Goal: Find specific page/section: Find specific page/section

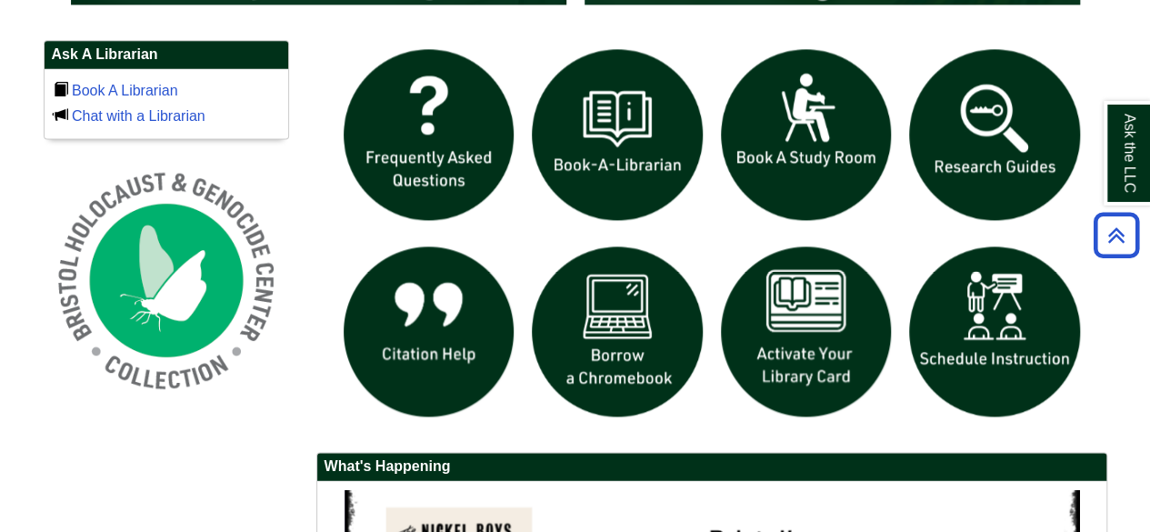
scroll to position [1241, 0]
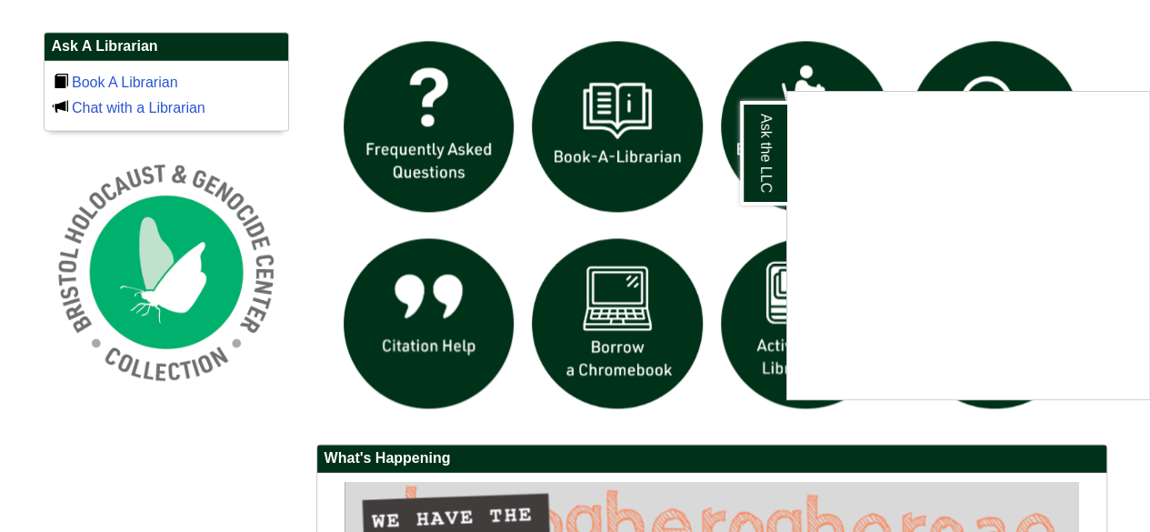
click at [515, 237] on div "Ask the LLC" at bounding box center [575, 266] width 1150 height 532
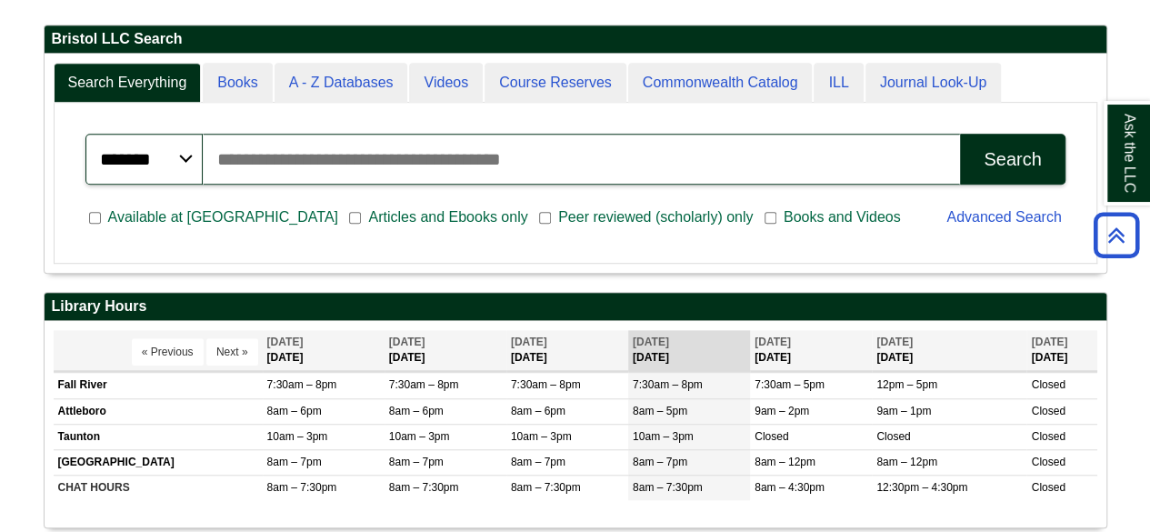
scroll to position [218, 1062]
click at [405, 175] on input "Search articles, books, journals & more" at bounding box center [581, 159] width 757 height 51
paste input "**********"
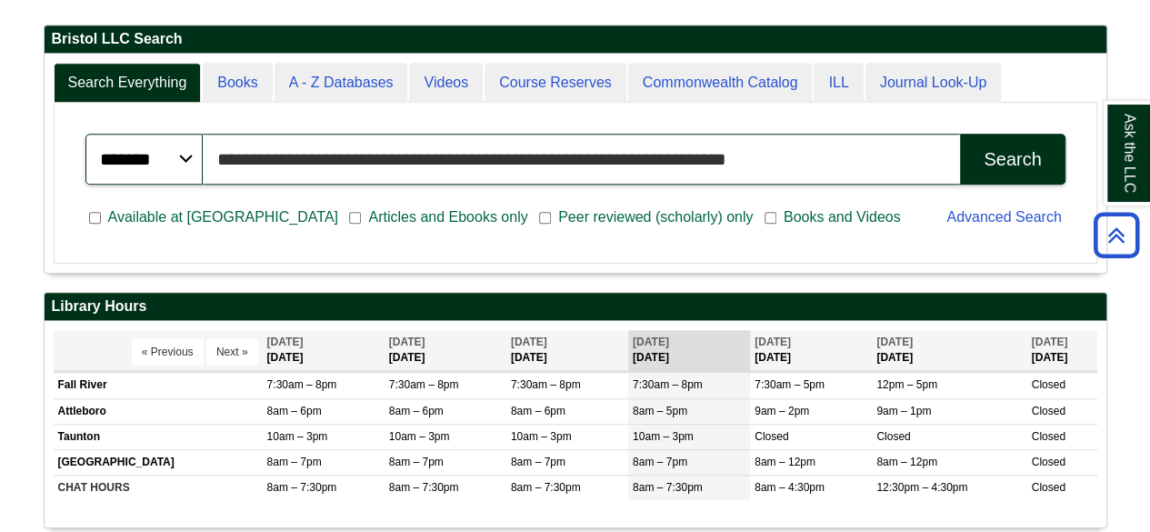
type input "**********"
click at [960, 134] on button "Search" at bounding box center [1012, 159] width 105 height 51
drag, startPoint x: 822, startPoint y: 150, endPoint x: 193, endPoint y: 135, distance: 629.4
click at [193, 135] on div "**********" at bounding box center [575, 159] width 980 height 51
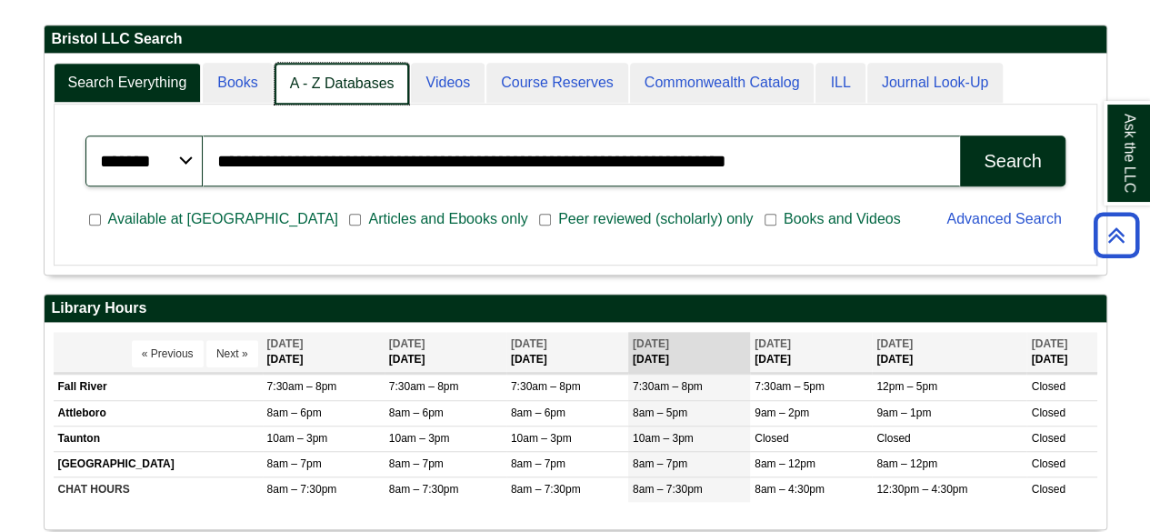
click at [359, 74] on link "A - Z Databases" at bounding box center [342, 84] width 135 height 43
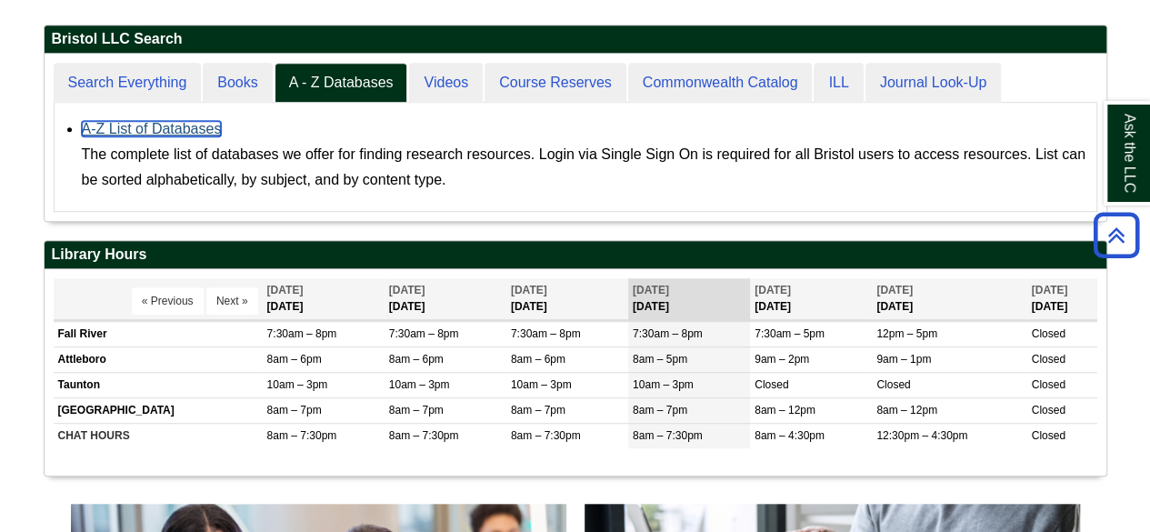
click at [124, 123] on link "A-Z List of Databases" at bounding box center [152, 128] width 140 height 15
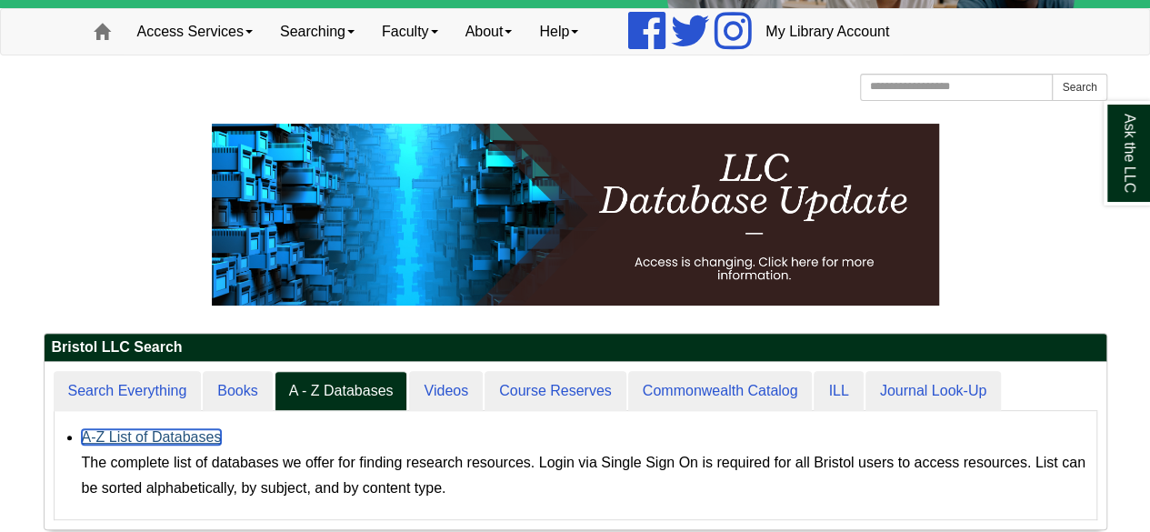
scroll to position [167, 1062]
click at [369, 435] on div "A-Z List of Databases The complete list of databases we offer for finding resea…" at bounding box center [585, 463] width 1006 height 76
click at [196, 438] on link "A-Z List of Databases" at bounding box center [152, 436] width 140 height 15
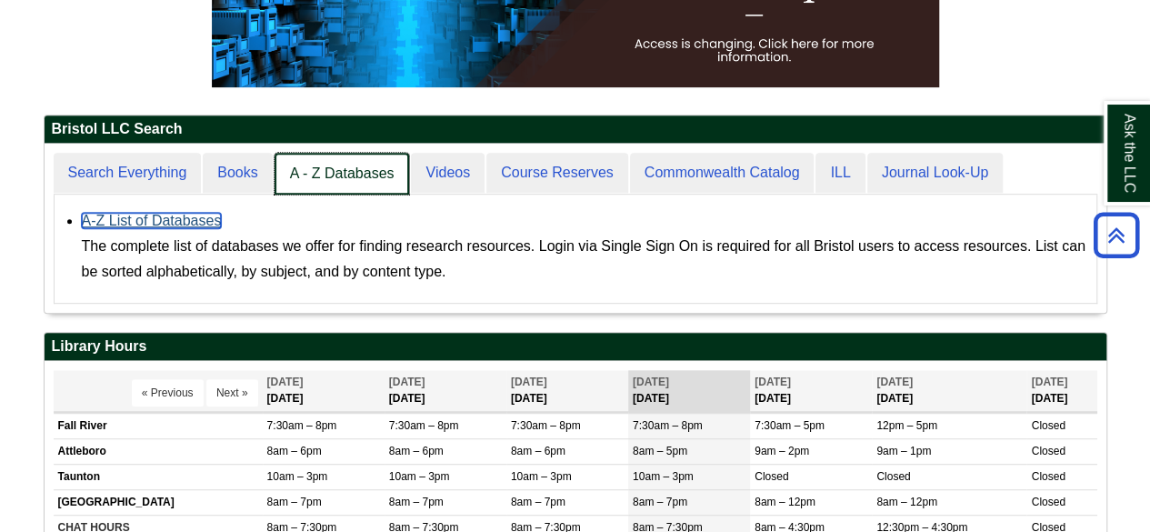
scroll to position [169, 1062]
click at [333, 167] on link "A - Z Databases" at bounding box center [342, 174] width 135 height 43
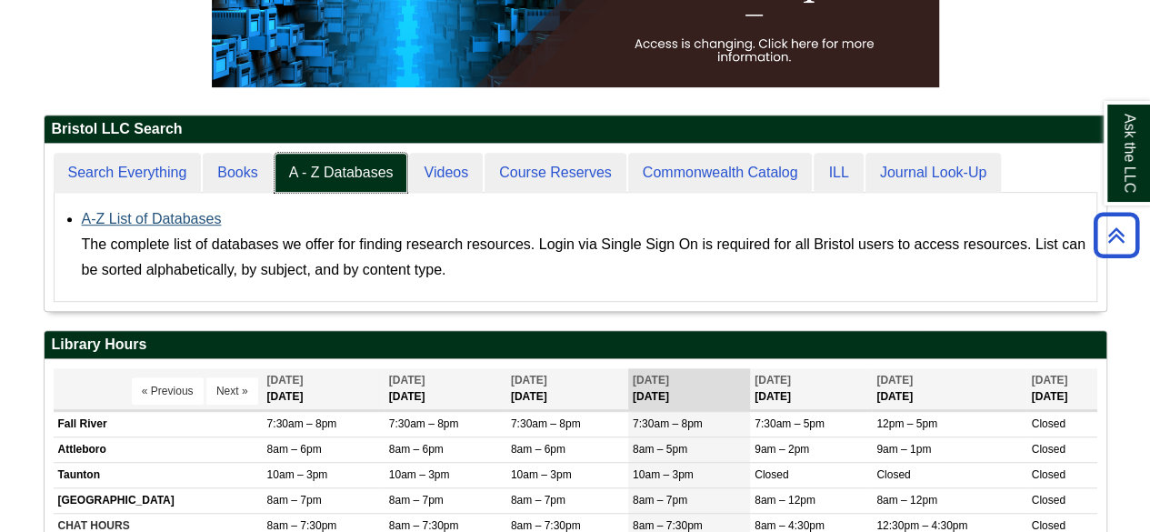
scroll to position [9, 9]
click at [207, 217] on link "A-Z List of Databases" at bounding box center [152, 218] width 140 height 15
